Goal: Task Accomplishment & Management: Manage account settings

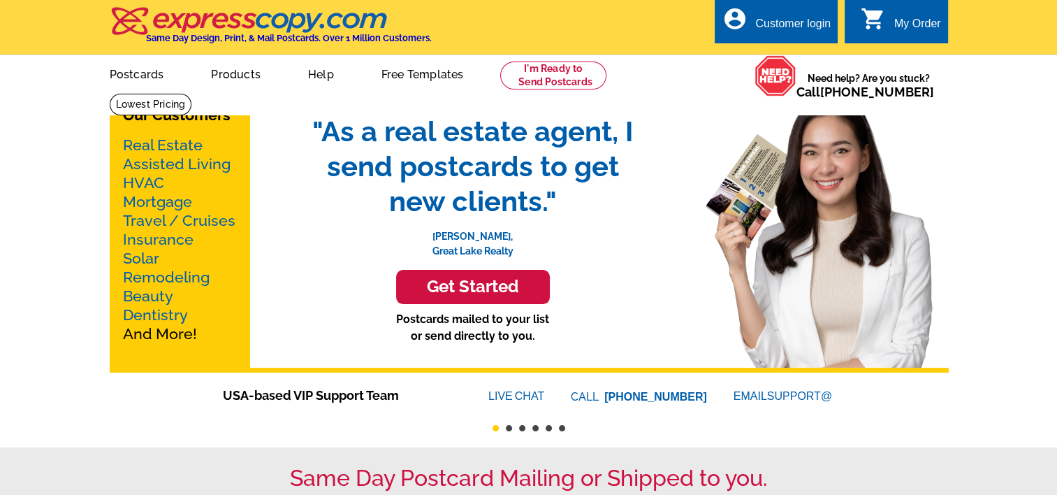
click at [788, 27] on div "Customer login" at bounding box center [793, 27] width 75 height 20
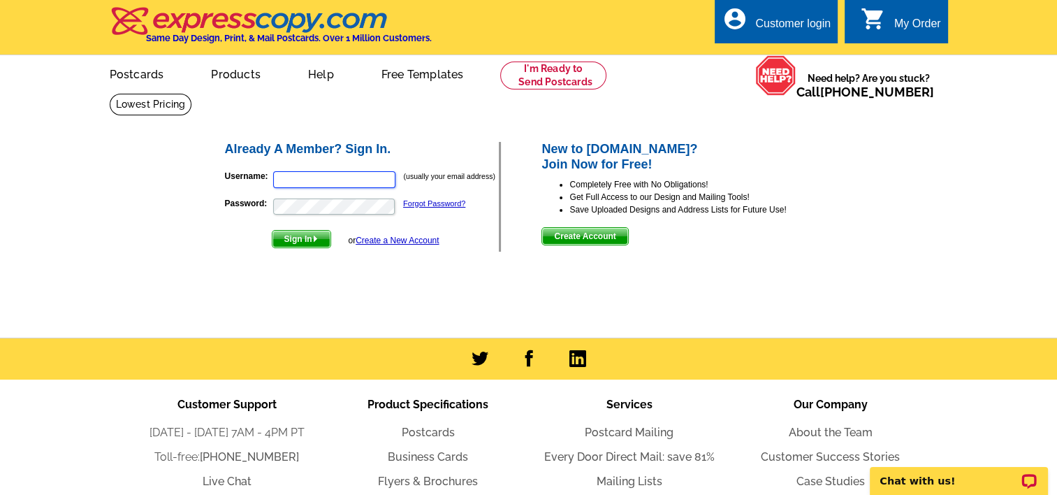
type input "[EMAIL_ADDRESS][DOMAIN_NAME]"
click at [308, 234] on span "Sign In" at bounding box center [302, 239] width 58 height 17
